Goal: Information Seeking & Learning: Learn about a topic

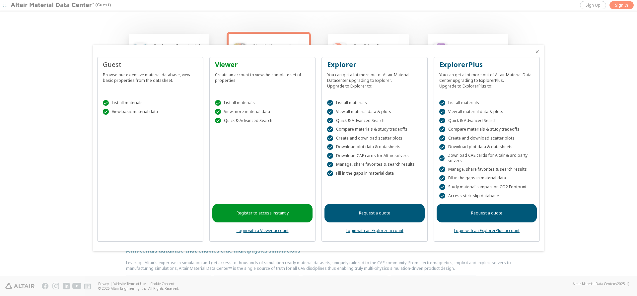
click at [537, 51] on icon "Close" at bounding box center [537, 51] width 5 height 5
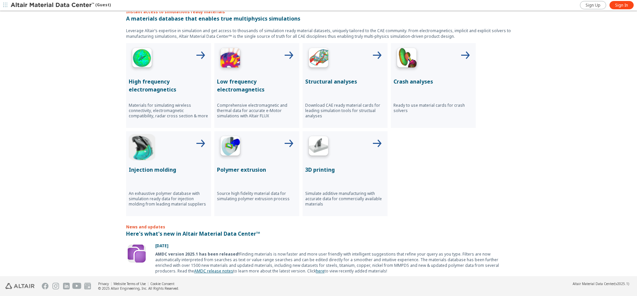
scroll to position [232, 0]
click at [199, 145] on icon at bounding box center [201, 144] width 16 height 16
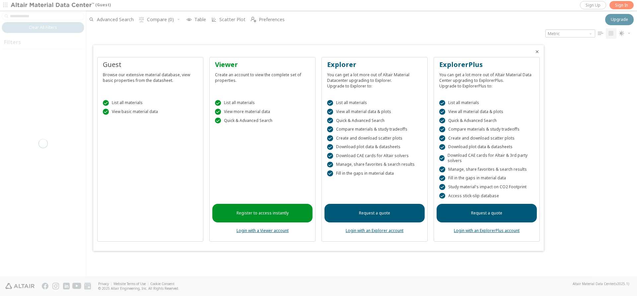
click at [537, 53] on icon "Close" at bounding box center [537, 51] width 5 height 5
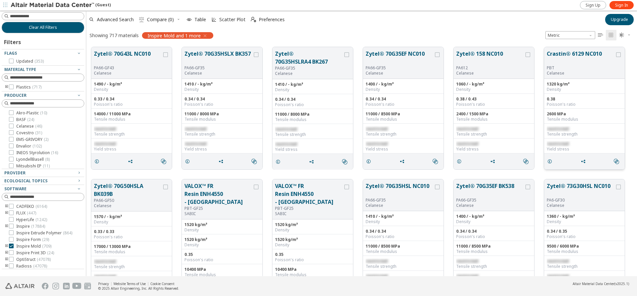
click at [578, 53] on button "Crastin® 6129 NC010" at bounding box center [581, 58] width 68 height 16
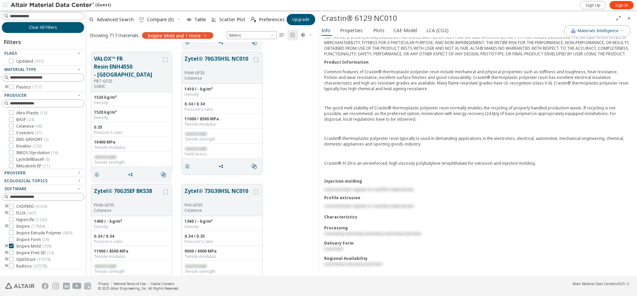
scroll to position [664, 0]
